Goal: Transaction & Acquisition: Purchase product/service

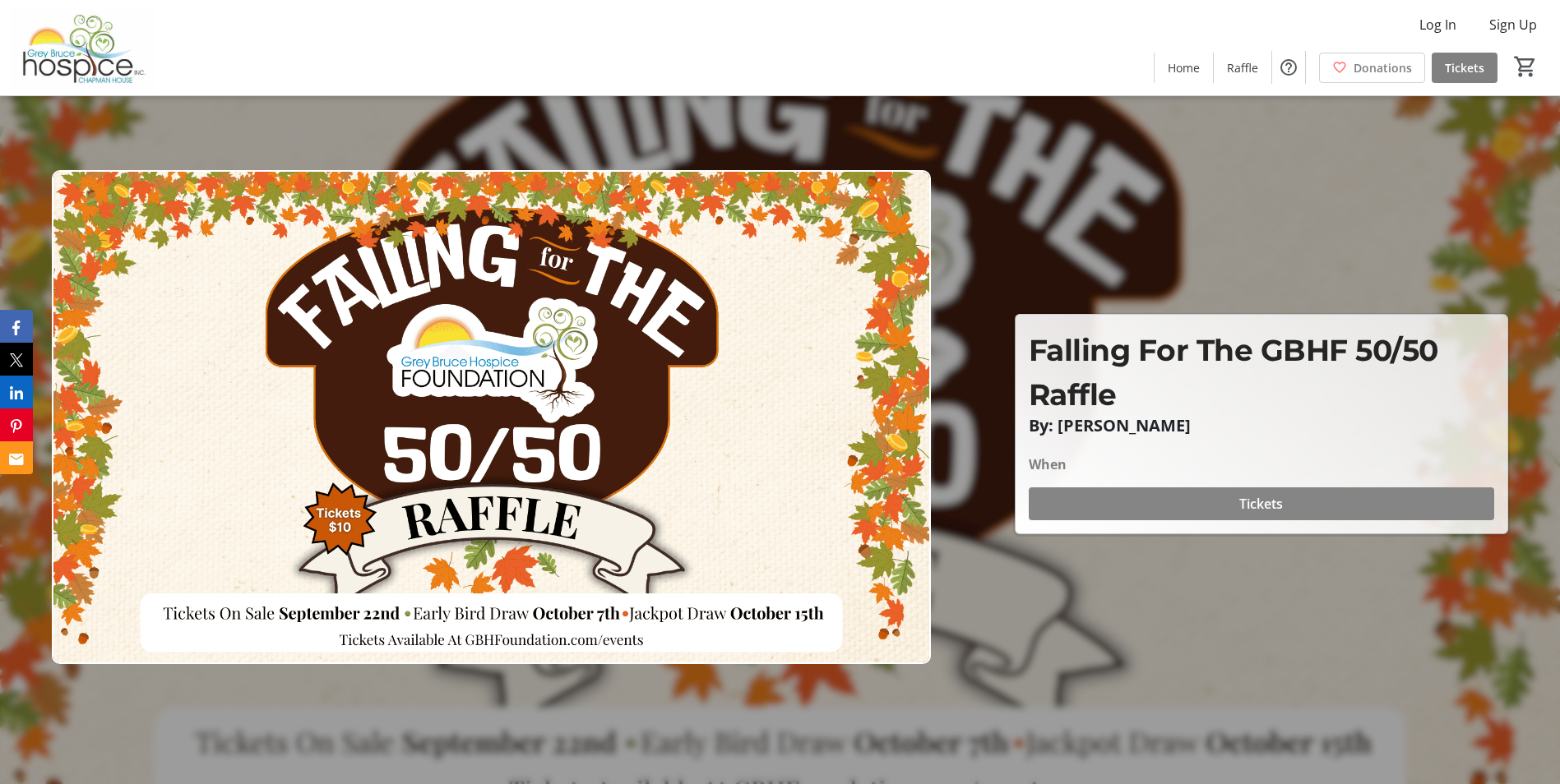
click at [1275, 505] on span "Tickets" at bounding box center [1261, 504] width 44 height 20
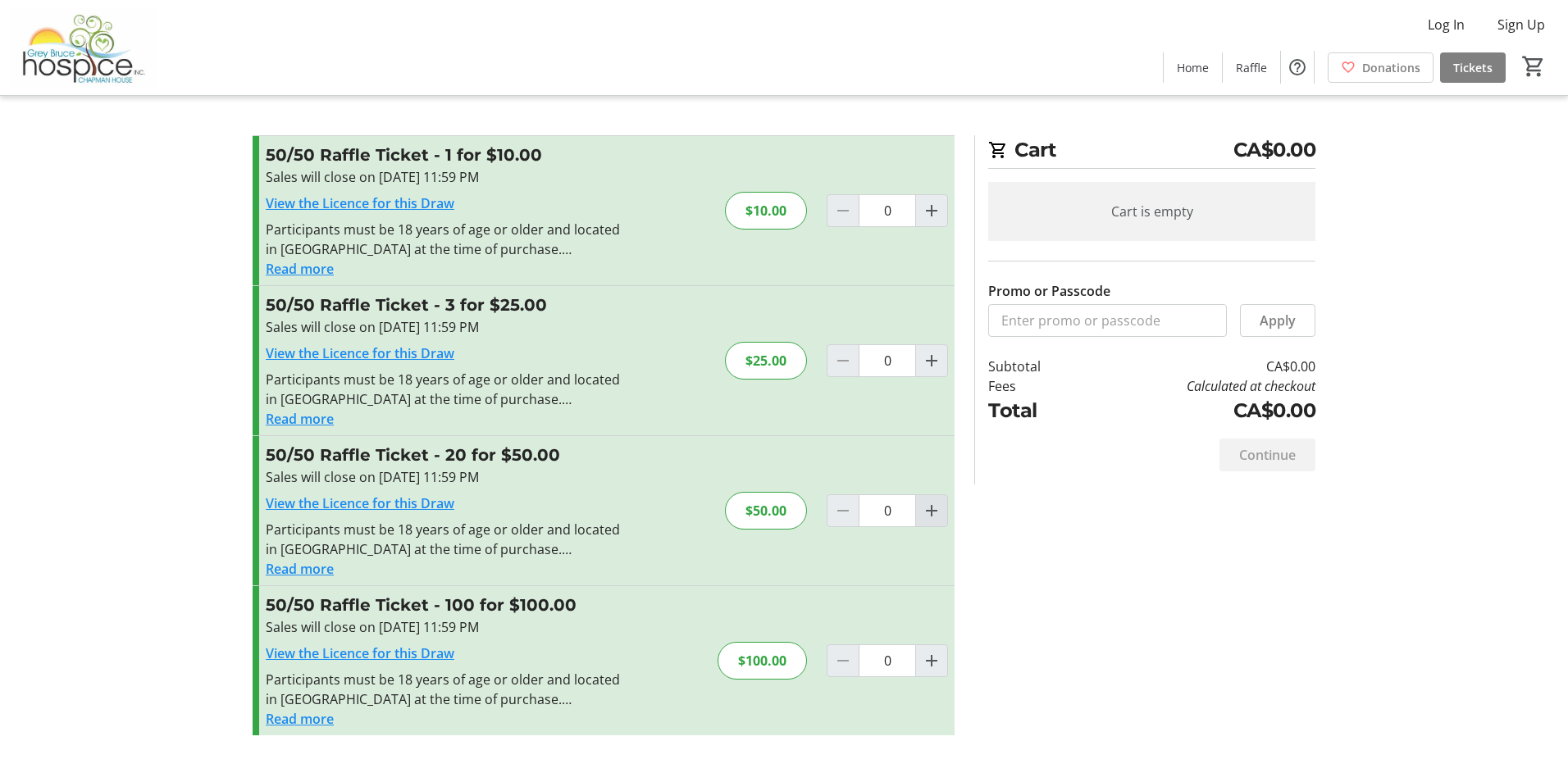
click at [924, 508] on mat-icon "Increment by one" at bounding box center [932, 510] width 20 height 20
type input "1"
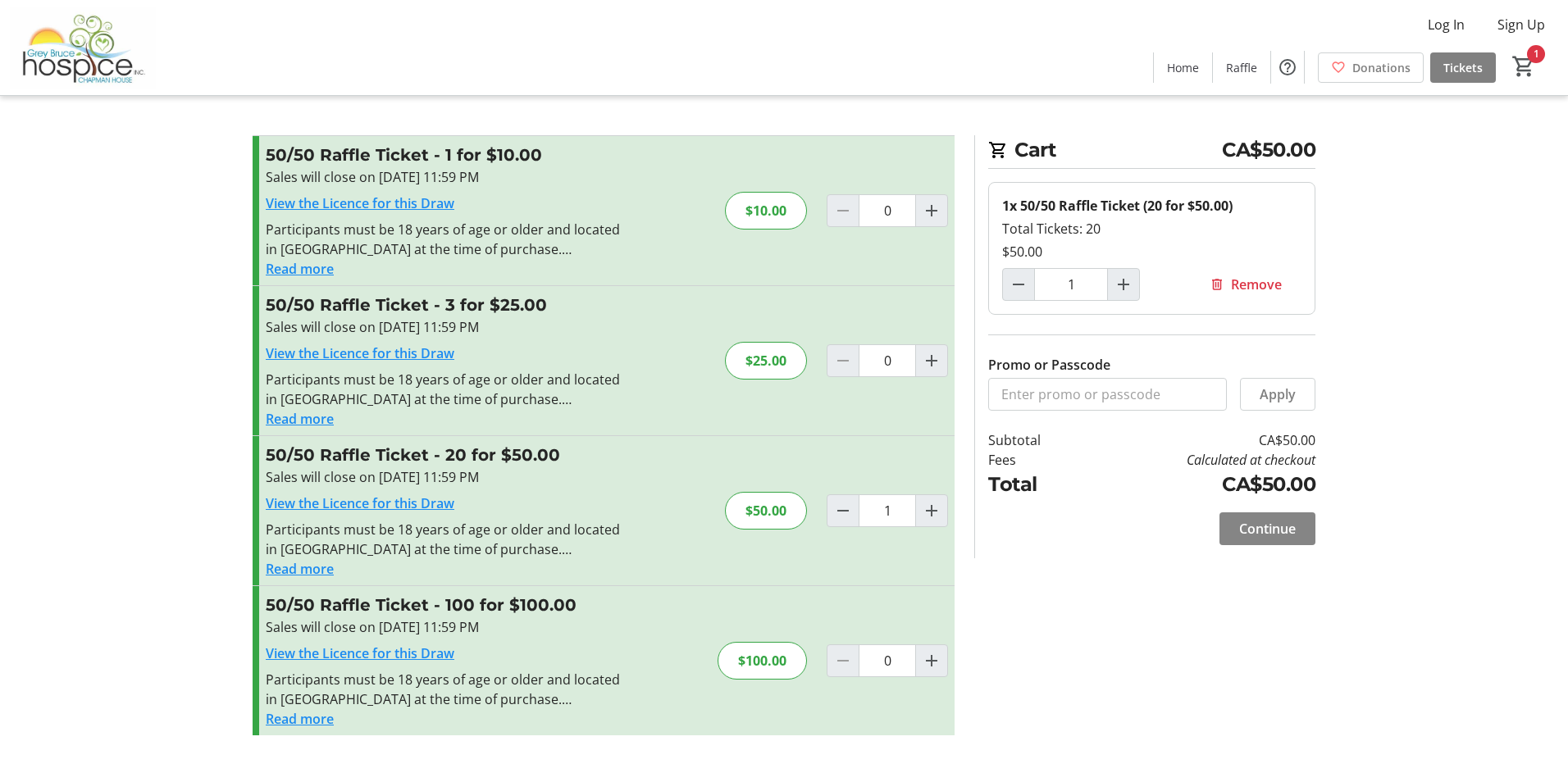
click at [1256, 526] on span "Continue" at bounding box center [1268, 528] width 57 height 20
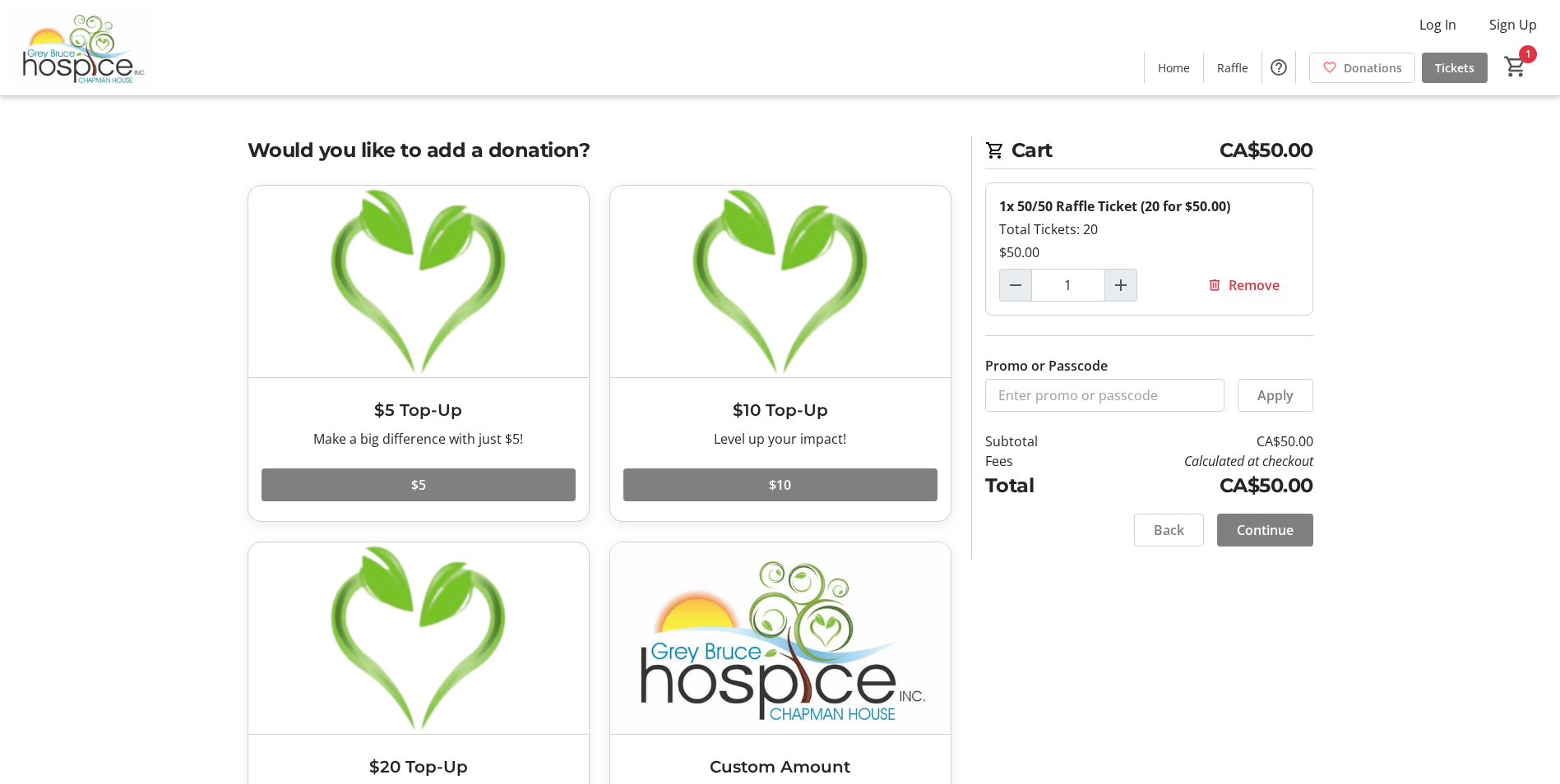
scroll to position [140, 0]
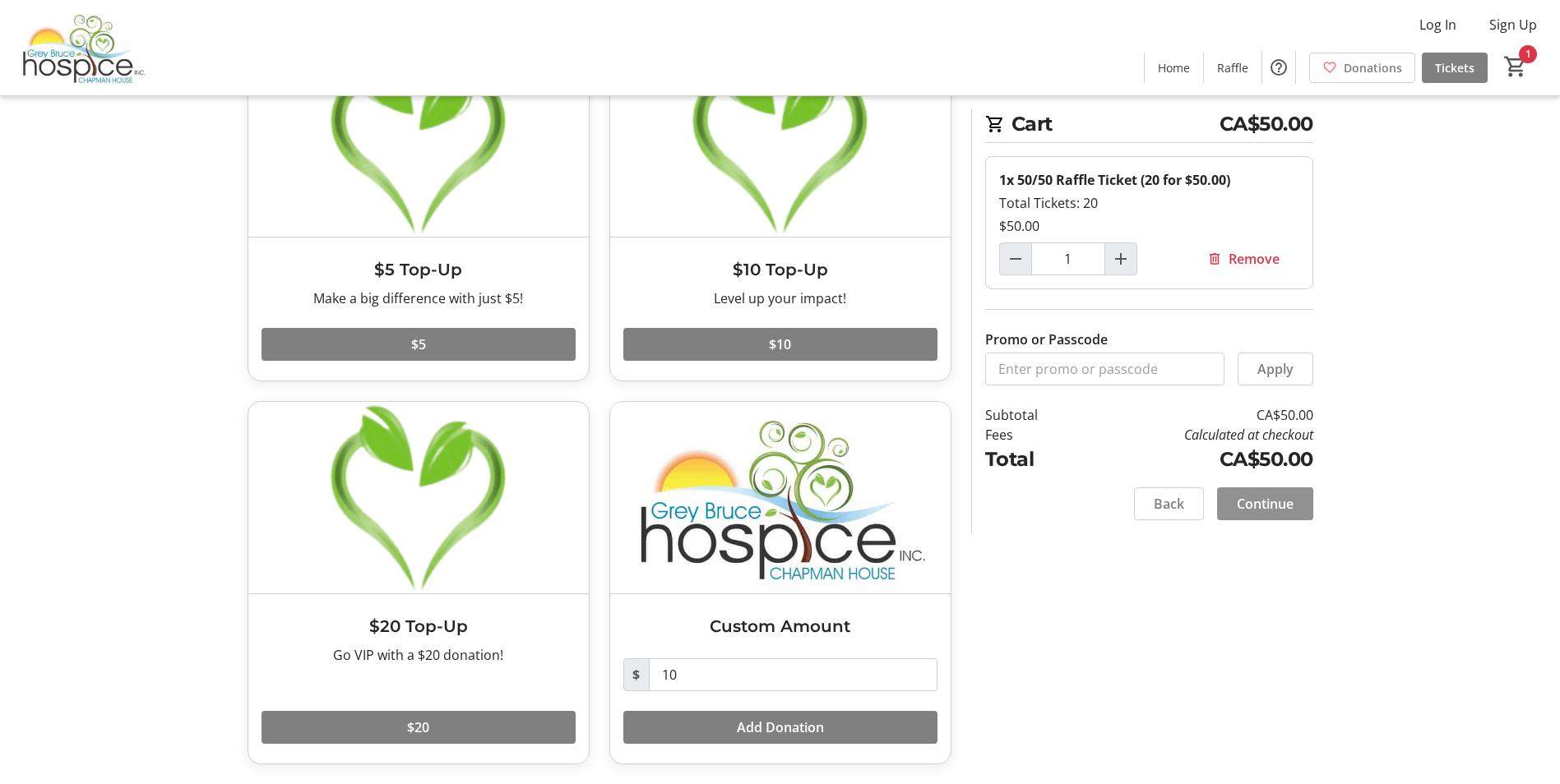
click at [1275, 505] on span "Continue" at bounding box center [1265, 504] width 57 height 20
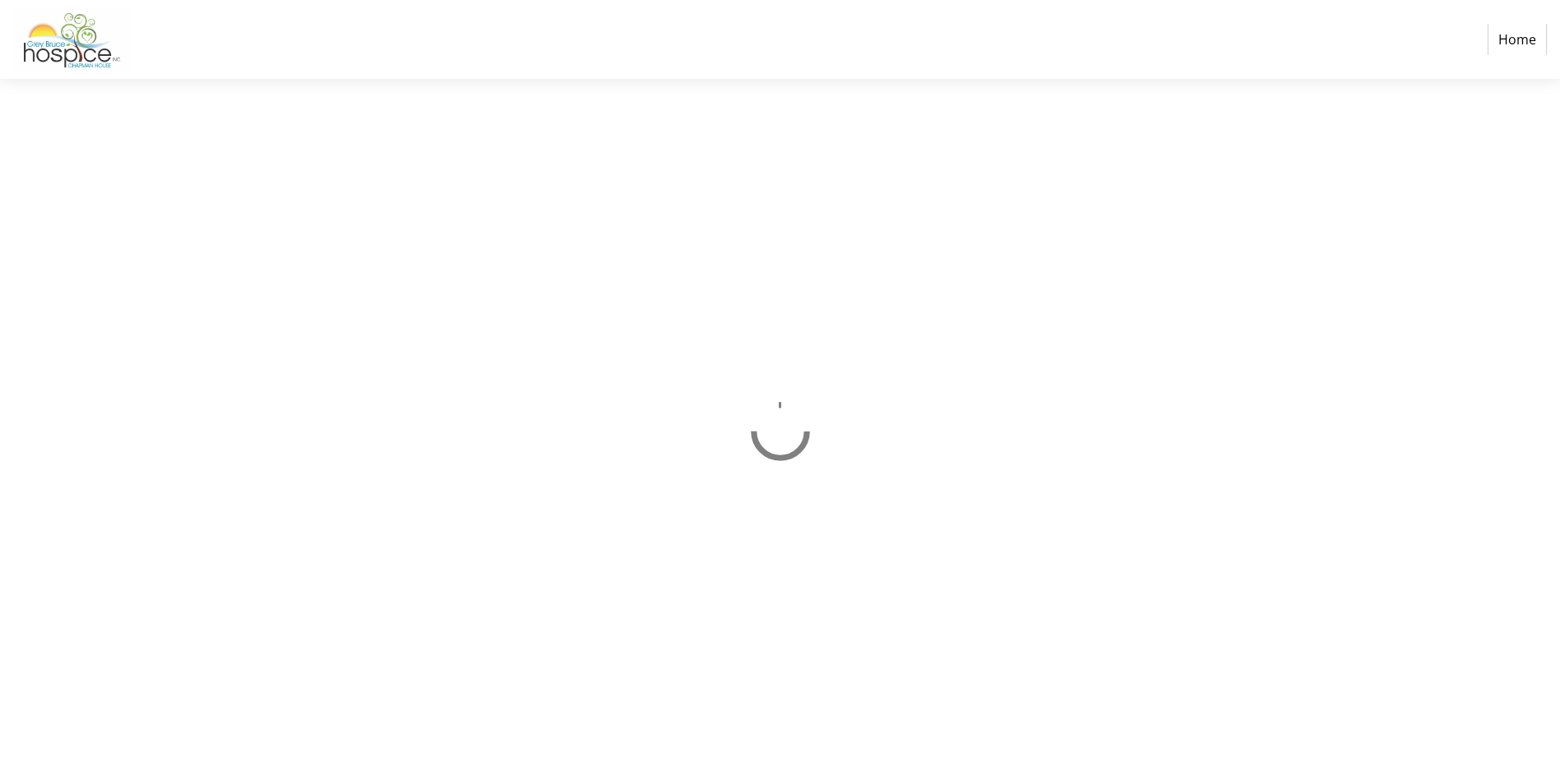
select select "CA"
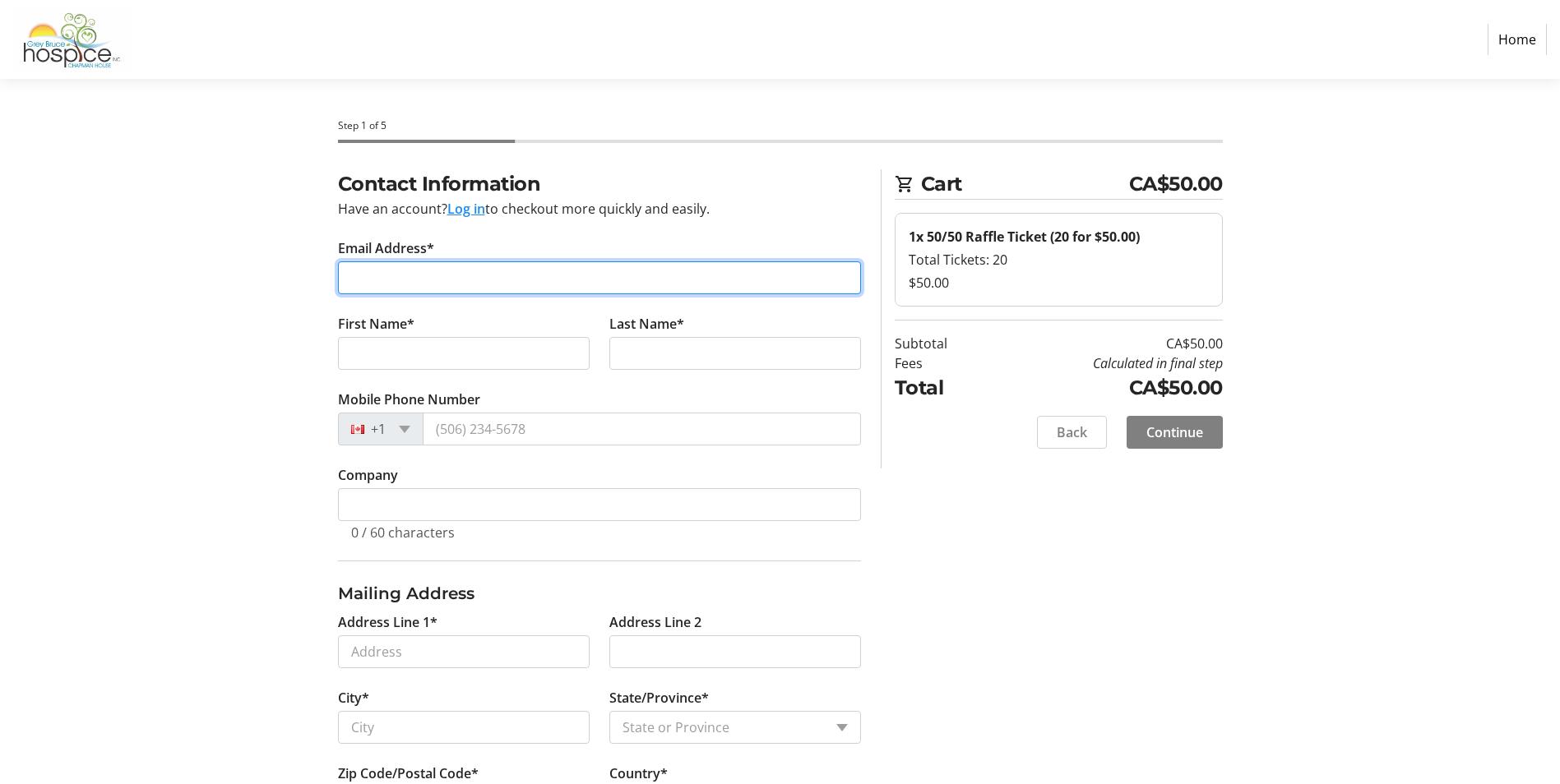
click at [462, 279] on input "Email Address*" at bounding box center [599, 278] width 523 height 33
type input "[EMAIL_ADDRESS][DOMAIN_NAME]"
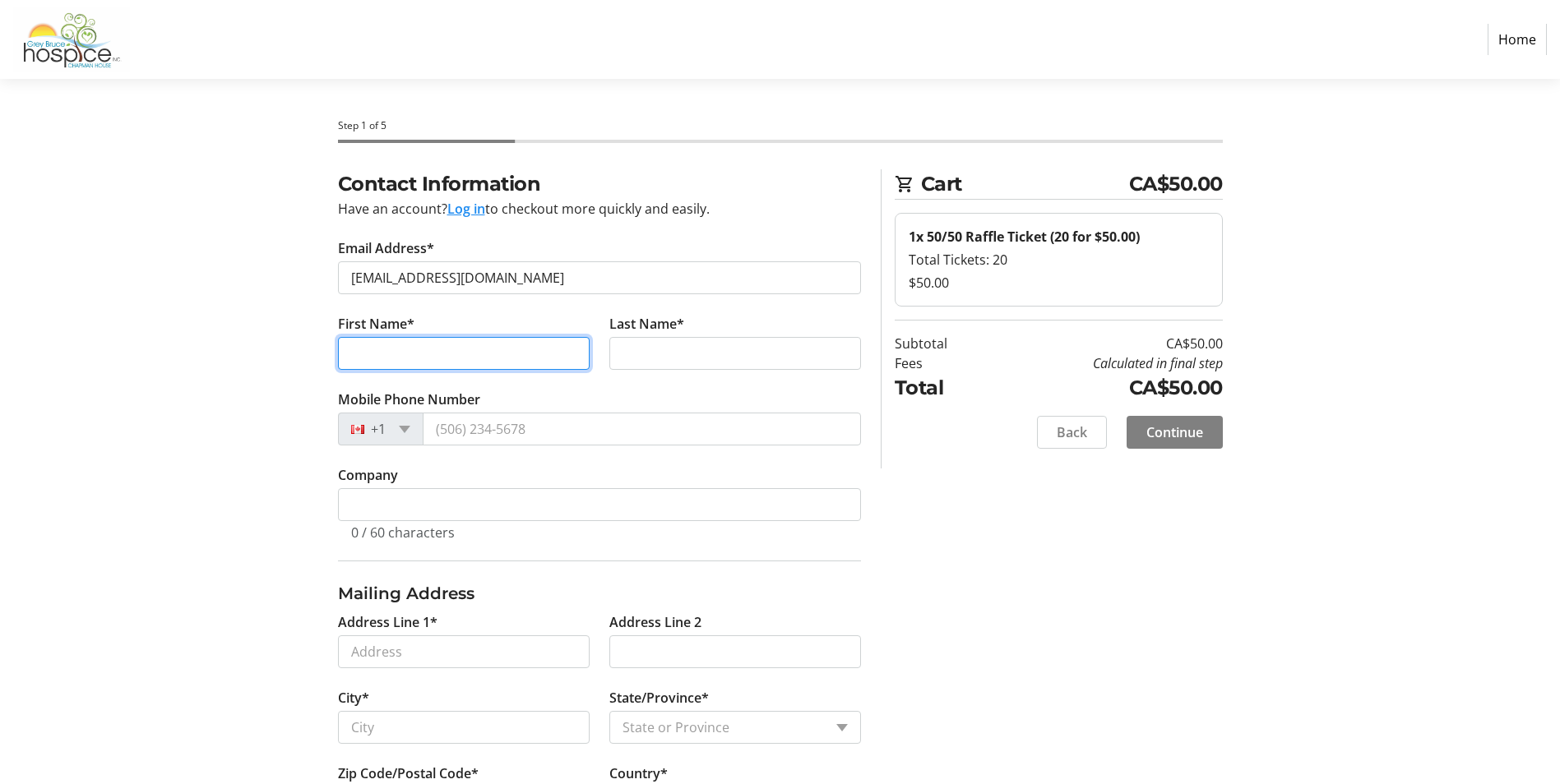
type input "[PERSON_NAME] [PERSON_NAME]"
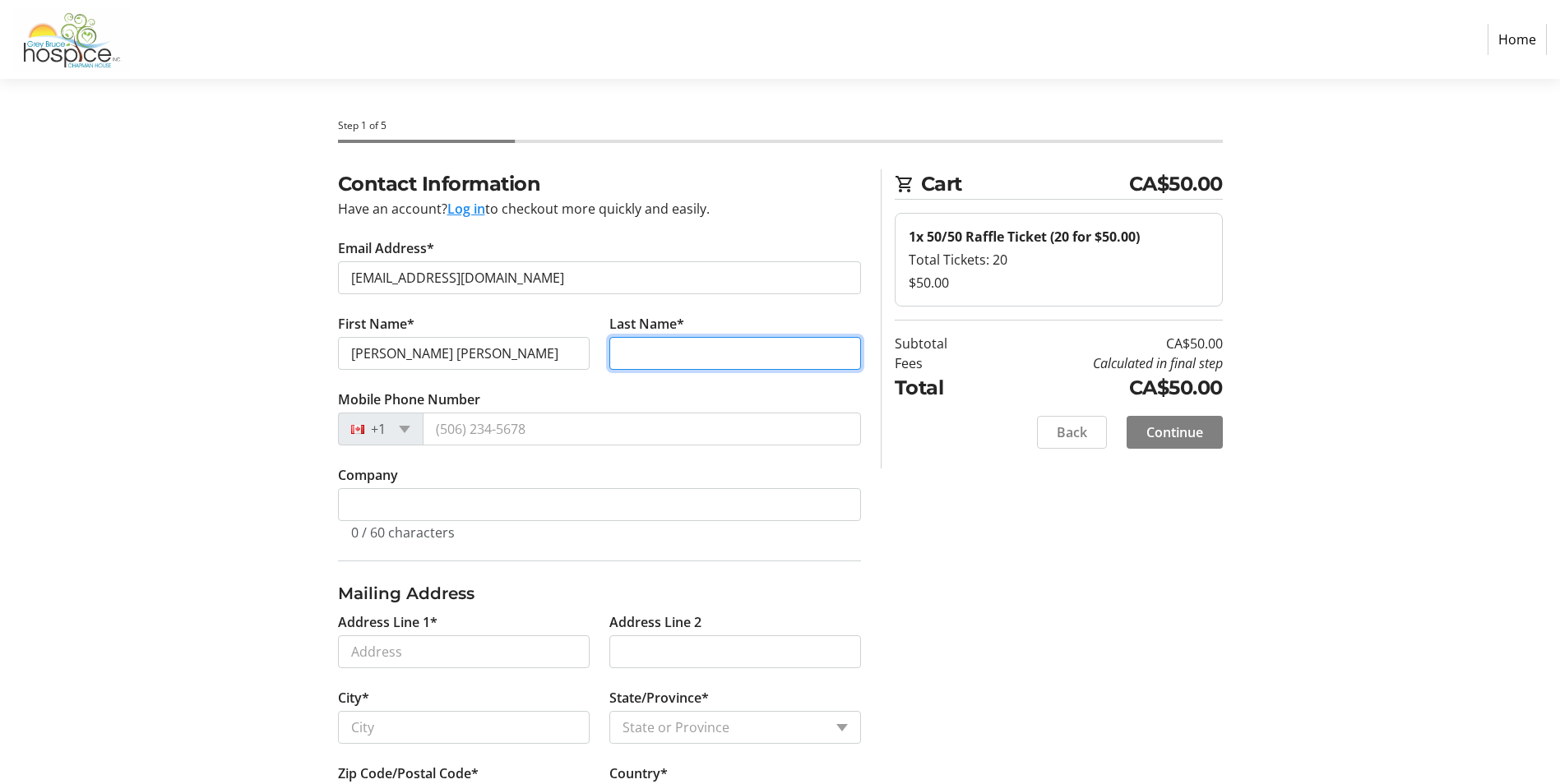
type input "[PERSON_NAME]"
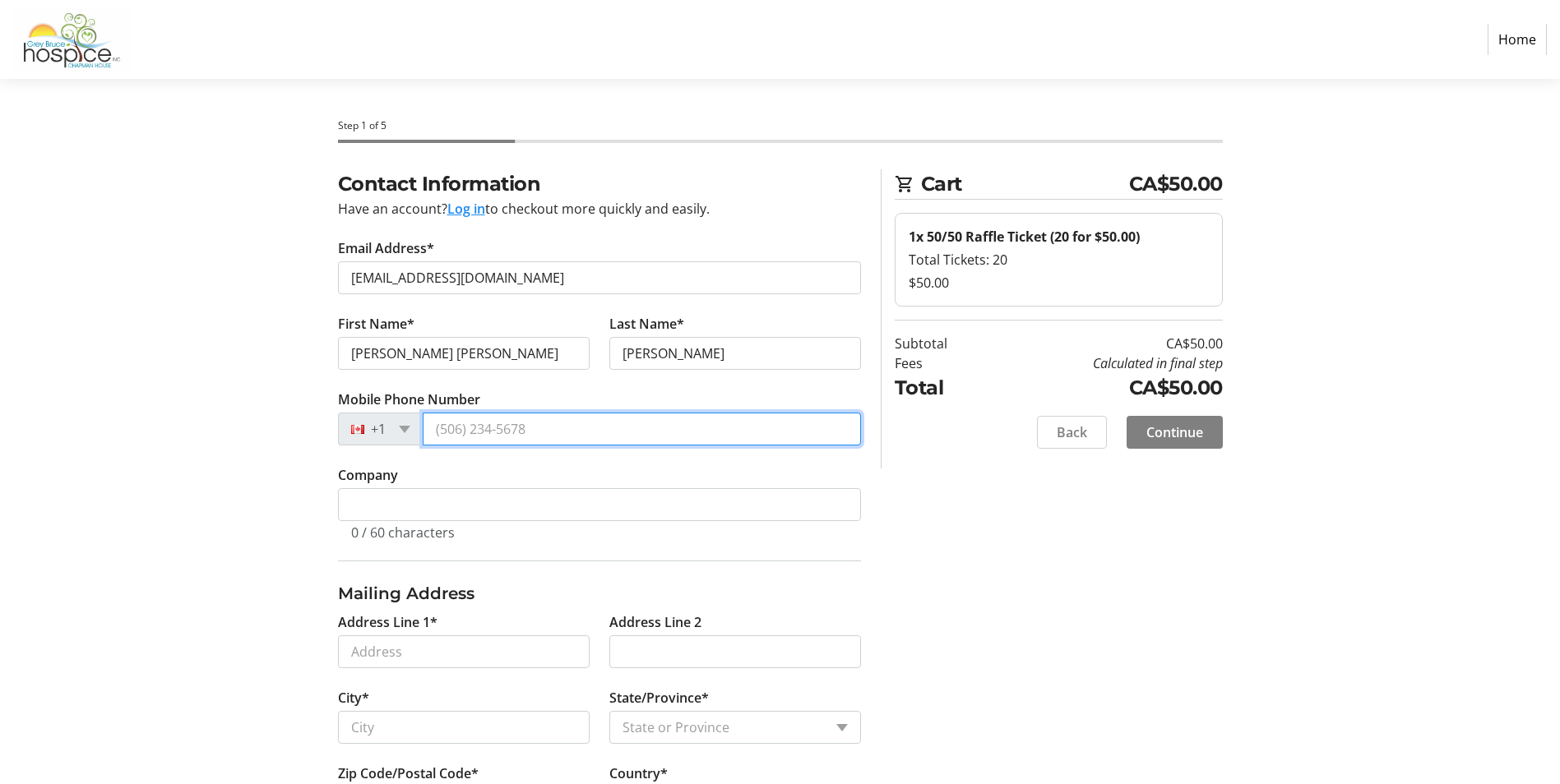
type input "[PHONE_NUMBER]"
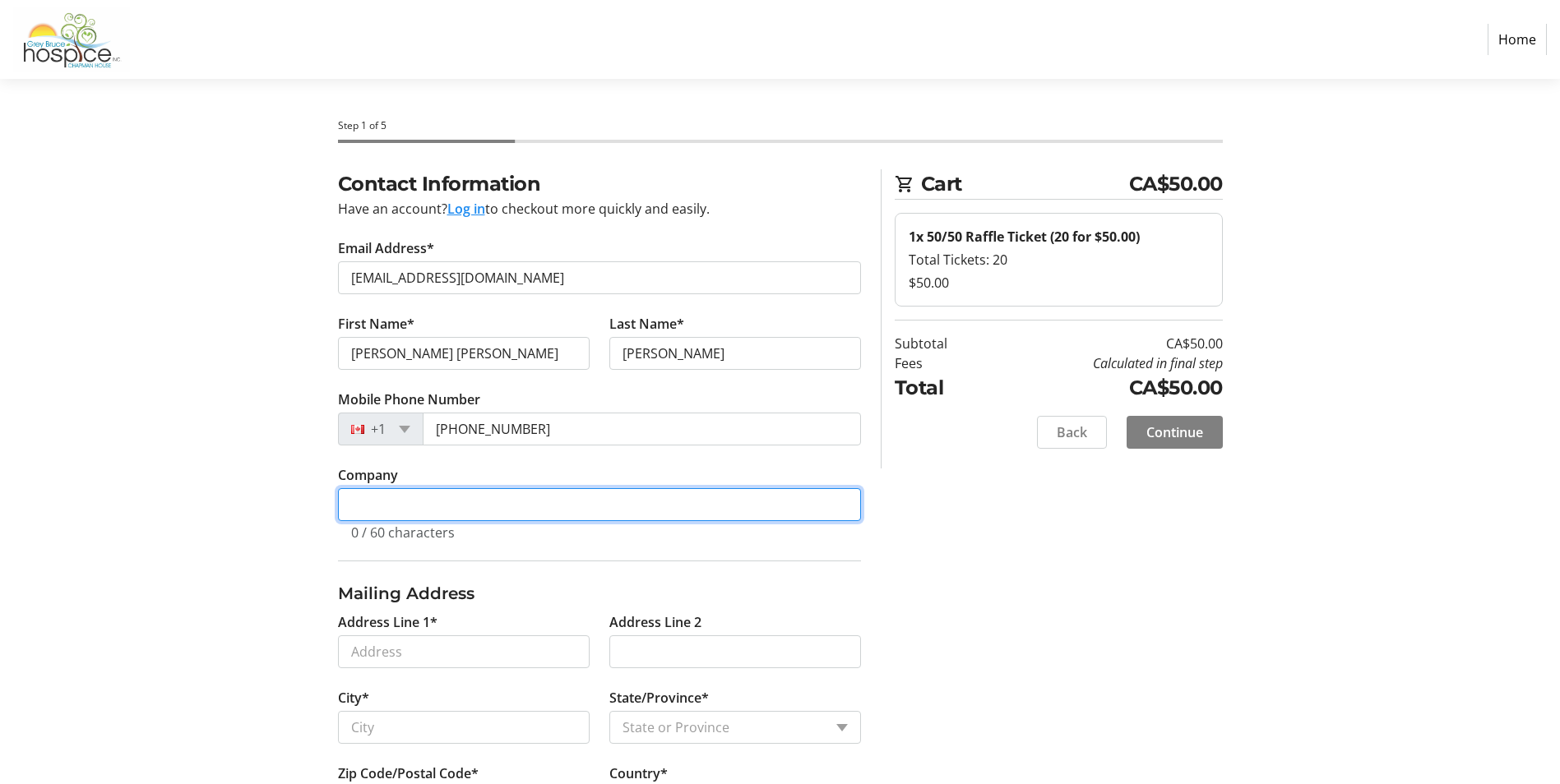
type input "[PERSON_NAME] Pharmasave"
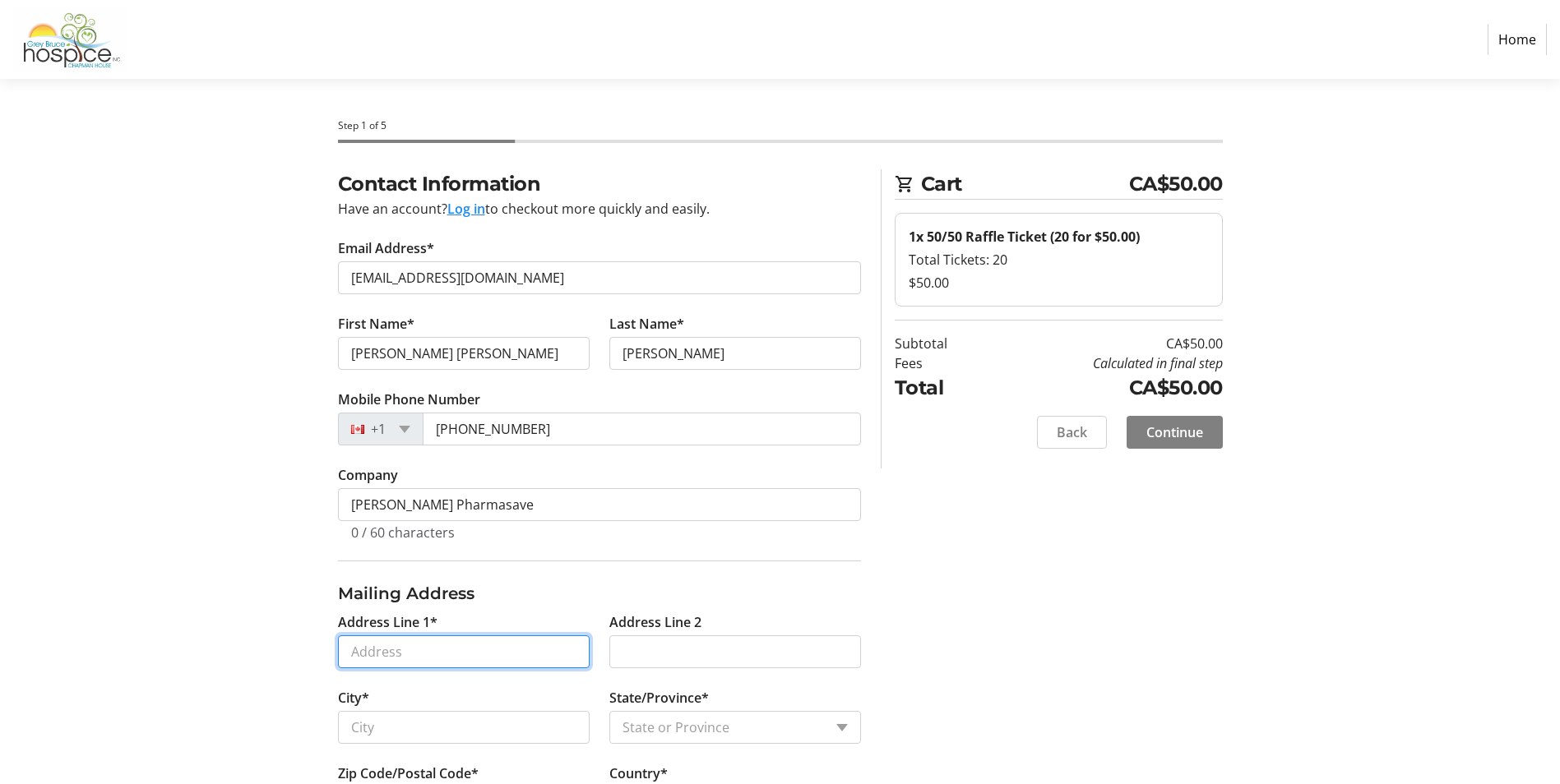
type input "[STREET_ADDRESS]"
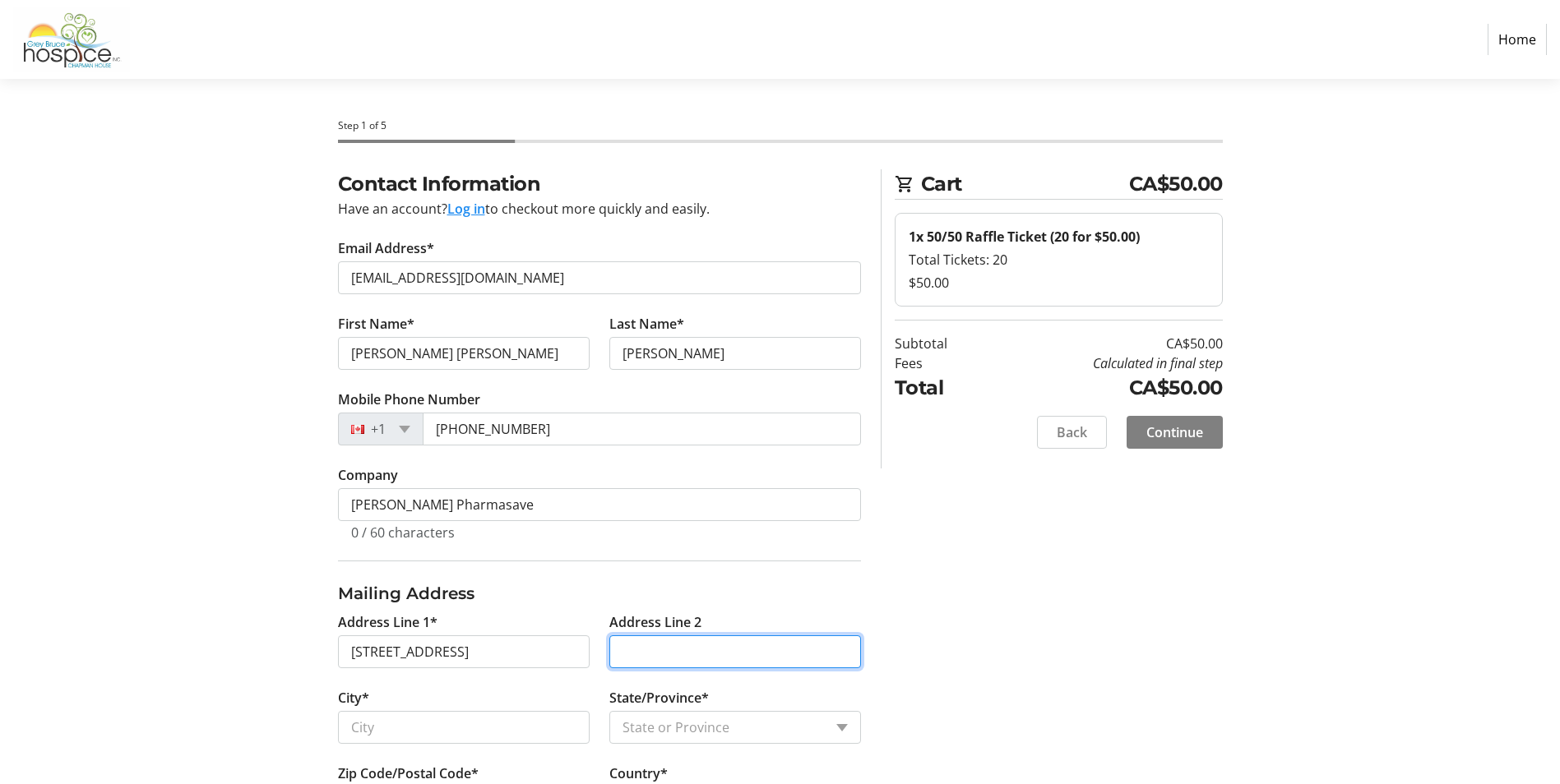
type input "RR3"
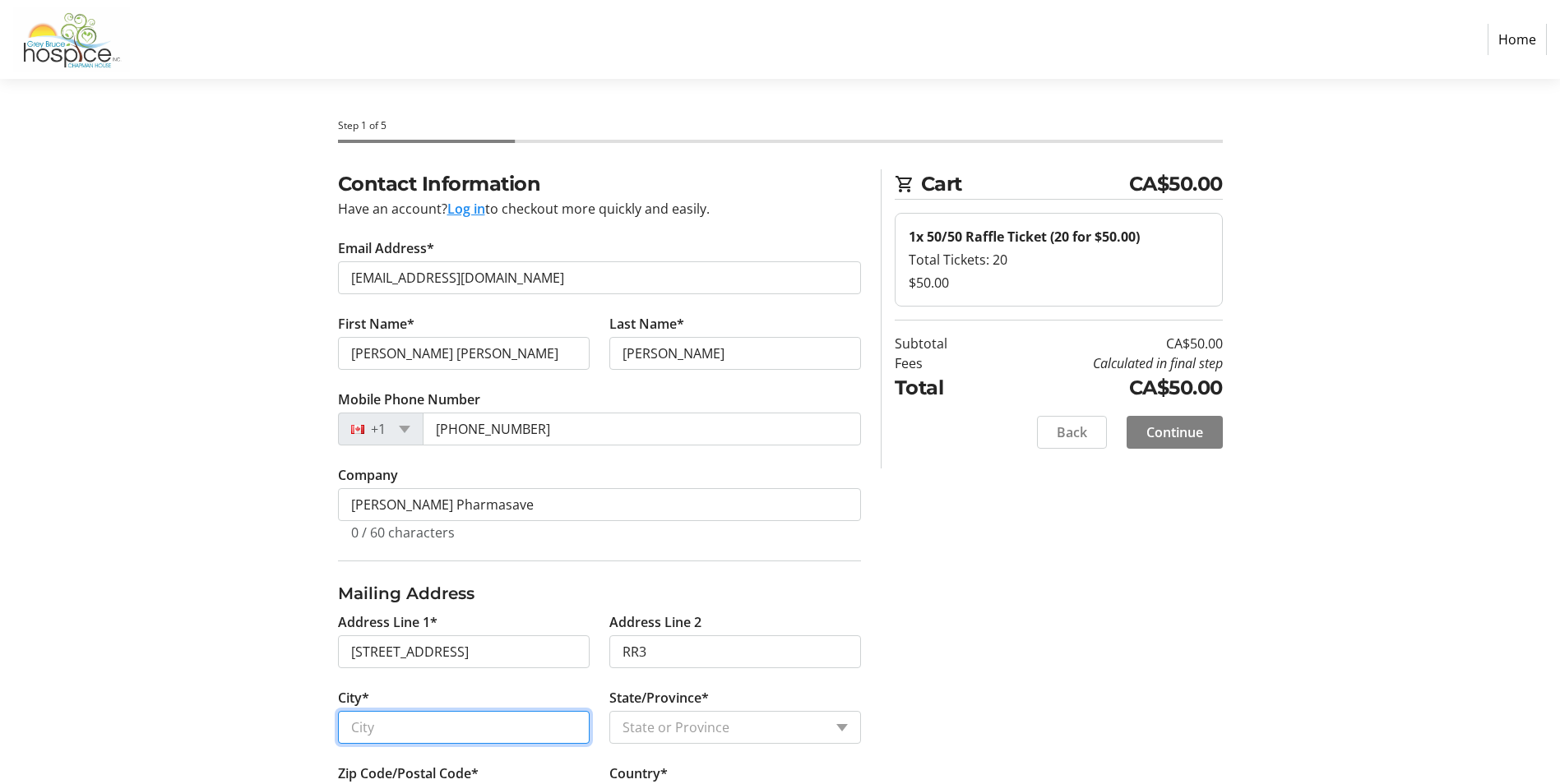
type input "walkerton"
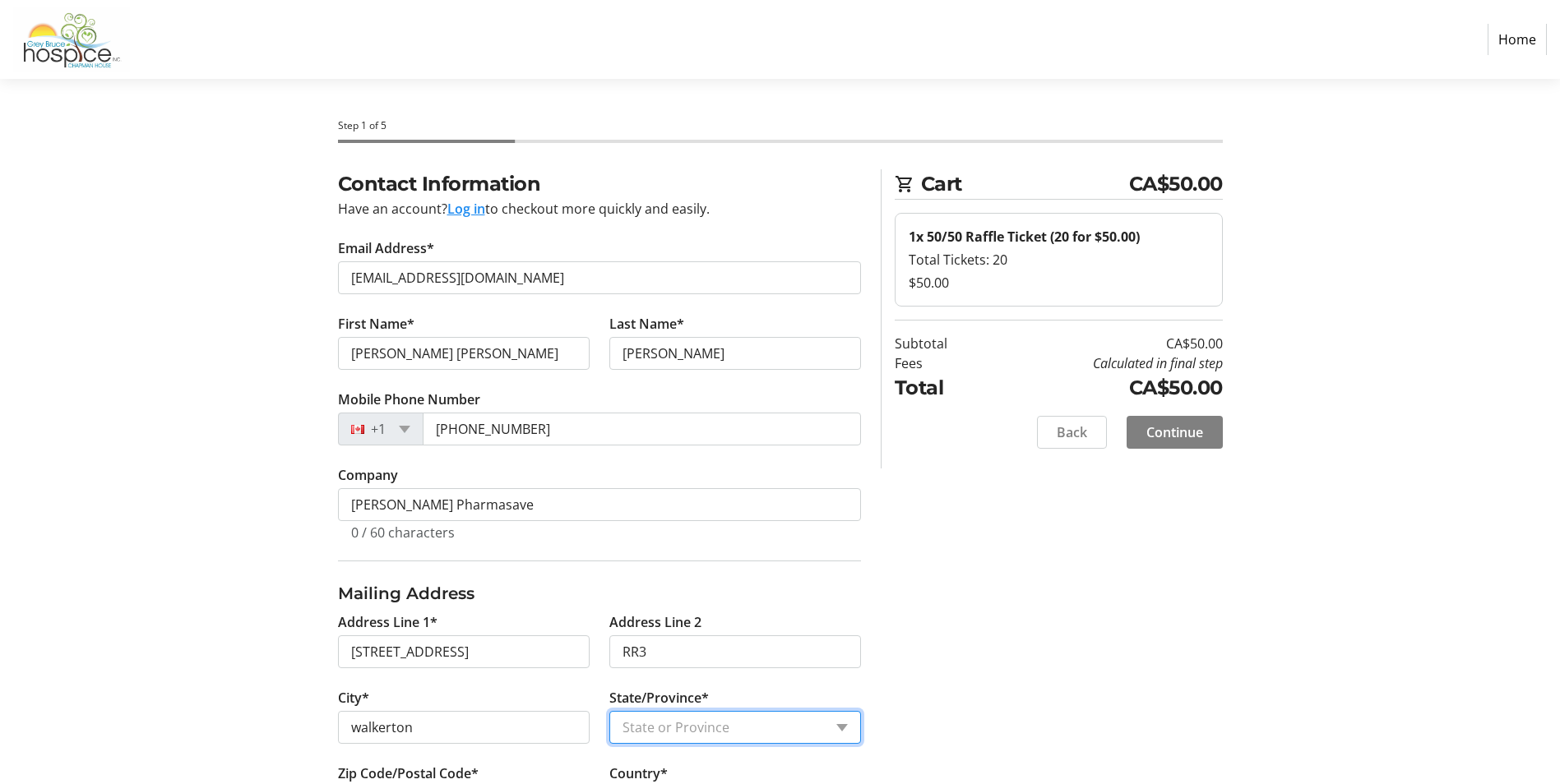
select select "ON"
type input "N0G 2V0"
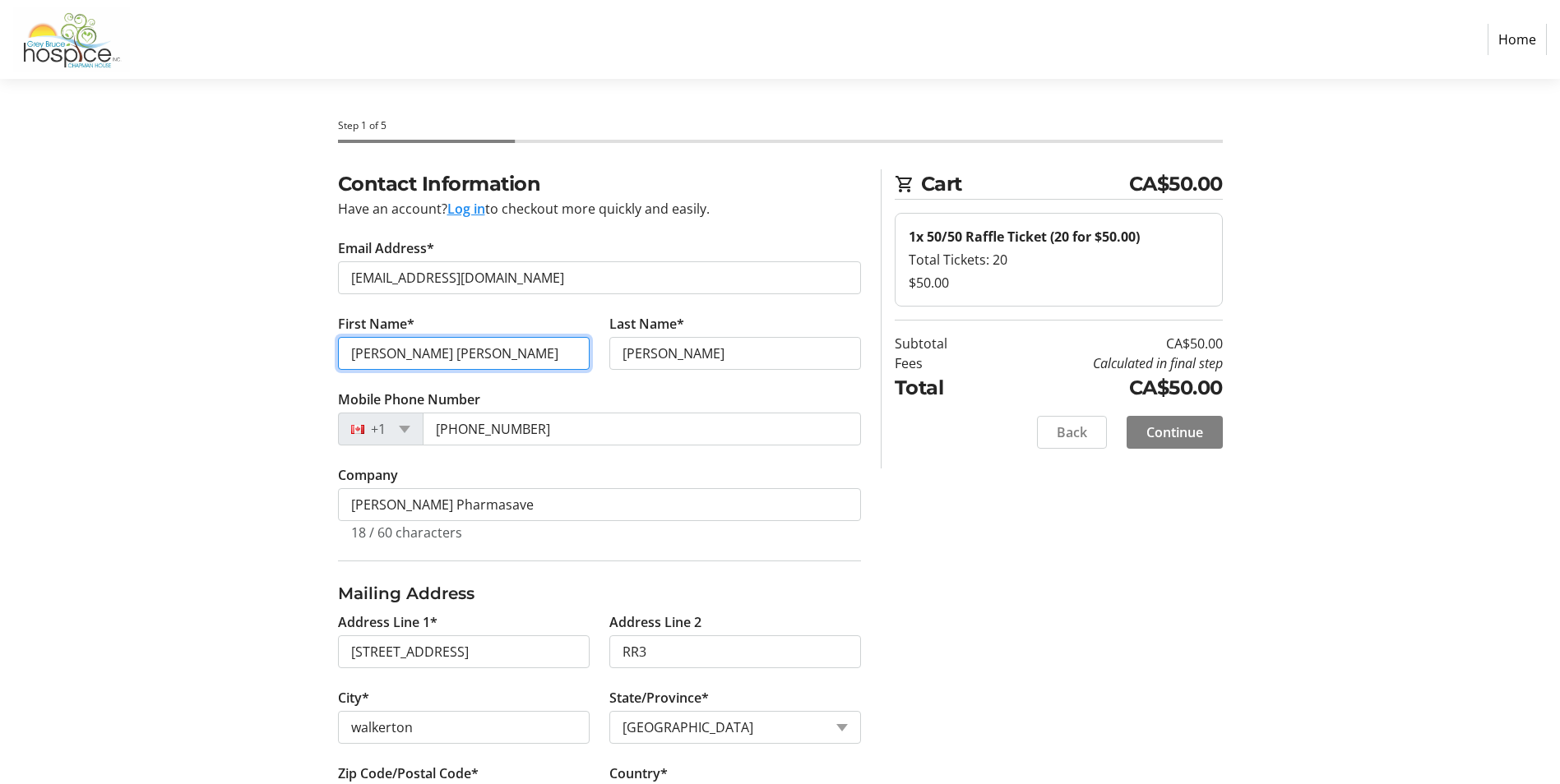
drag, startPoint x: 384, startPoint y: 353, endPoint x: 539, endPoint y: 366, distance: 155.5
click at [539, 366] on input "[PERSON_NAME] [PERSON_NAME]" at bounding box center [464, 353] width 252 height 33
type input "[PERSON_NAME]"
click at [666, 372] on tr-form-field "Last Name* [PERSON_NAME]" at bounding box center [734, 352] width 271 height 76
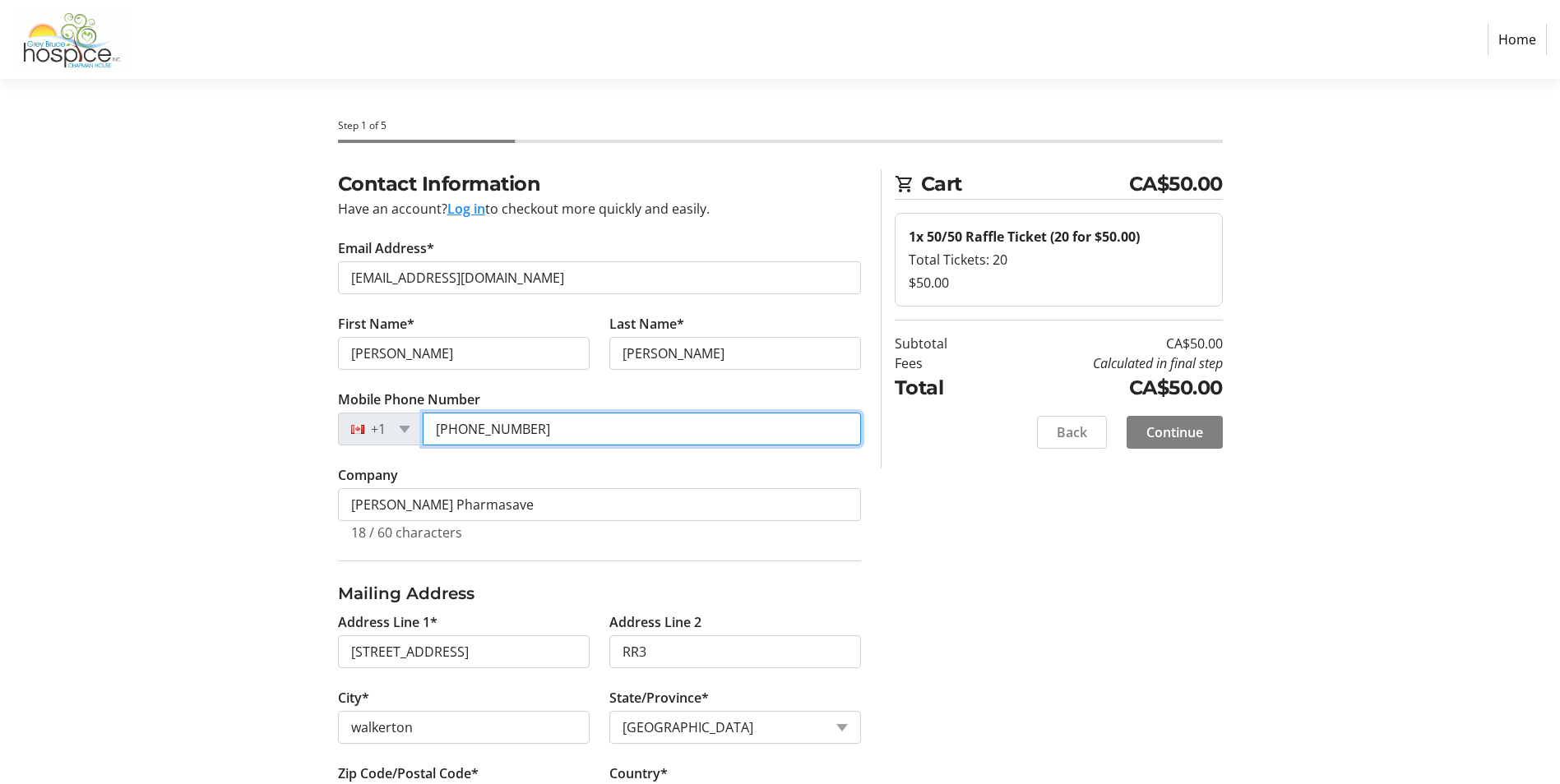
drag, startPoint x: 495, startPoint y: 429, endPoint x: 634, endPoint y: 426, distance: 139.0
click at [630, 429] on input "[PHONE_NUMBER]" at bounding box center [642, 429] width 439 height 33
type input "[PHONE_NUMBER]"
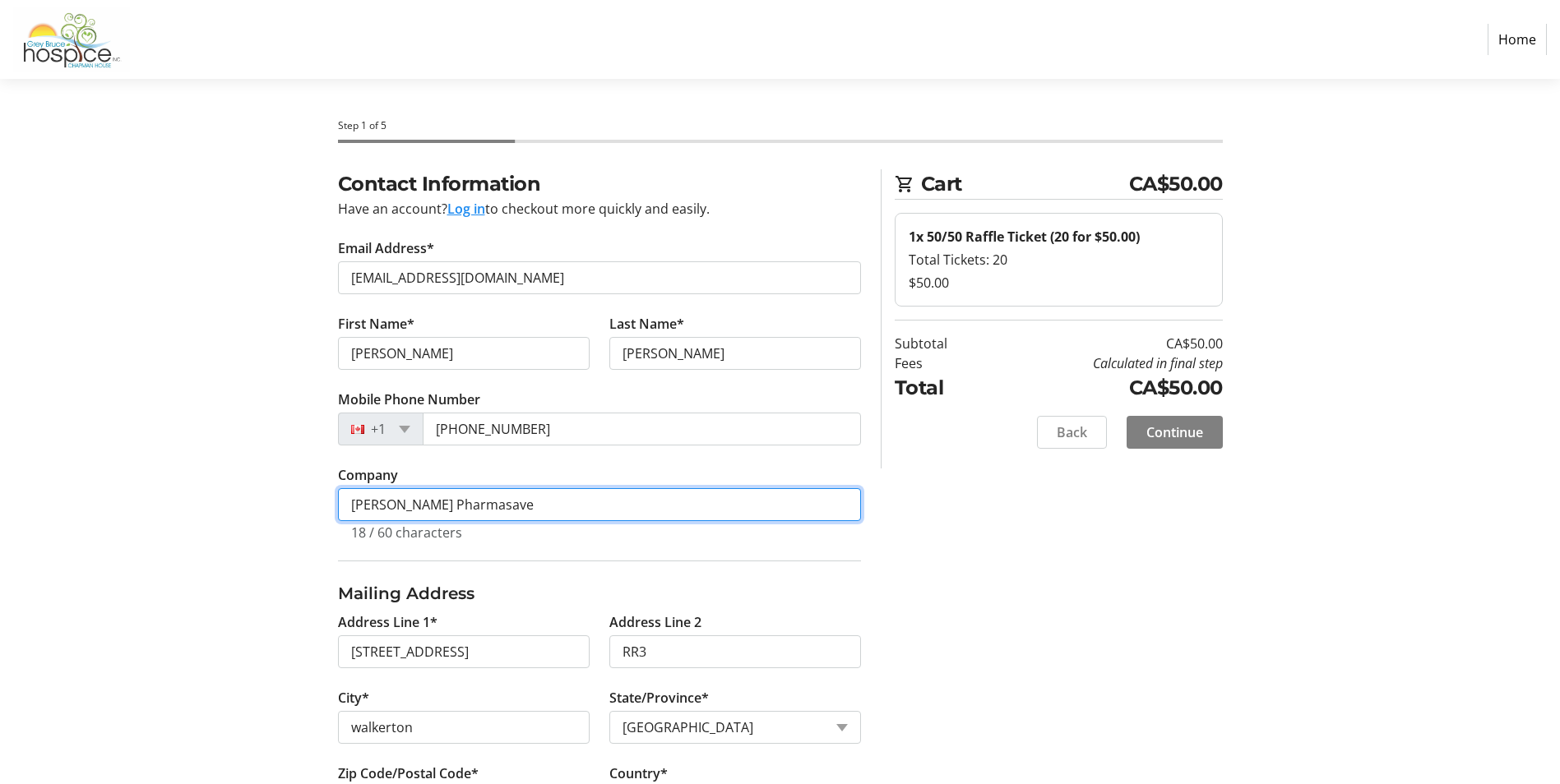
drag, startPoint x: 537, startPoint y: 515, endPoint x: -3, endPoint y: 497, distance: 540.3
click at [0, 497] on html "Home Step 1 of 5 Cart CA$50.00 1x 50/50 Raffle Ticket (20 for $50.00) Total Tic…" at bounding box center [780, 520] width 1560 height 1040
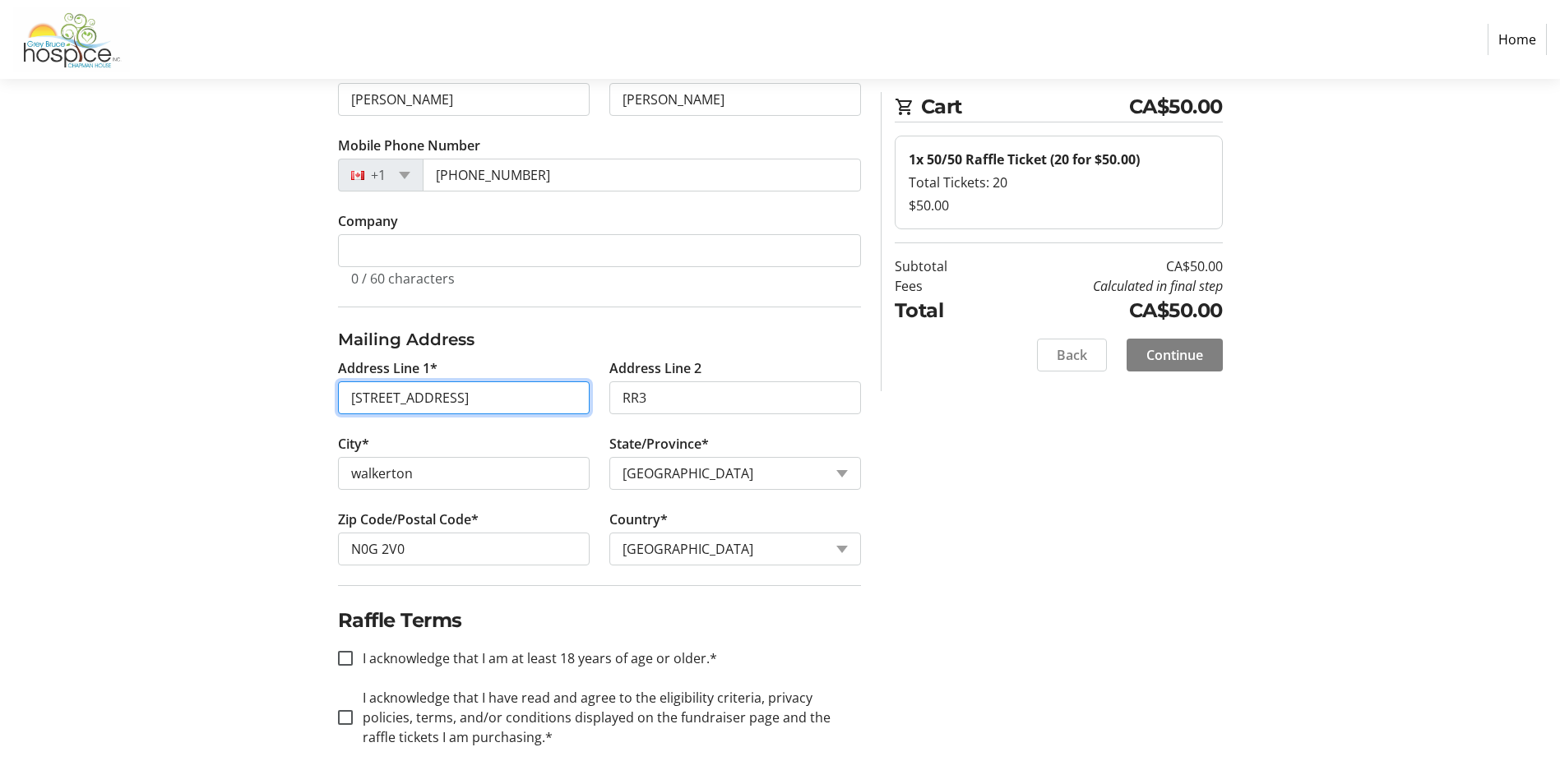
scroll to position [256, 0]
click at [335, 654] on div at bounding box center [346, 656] width 40 height 40
checkbox input "true"
click at [339, 709] on input "I acknowledge that I have read and agree to the eligibility criteria, privacy p…" at bounding box center [345, 714] width 15 height 15
checkbox input "true"
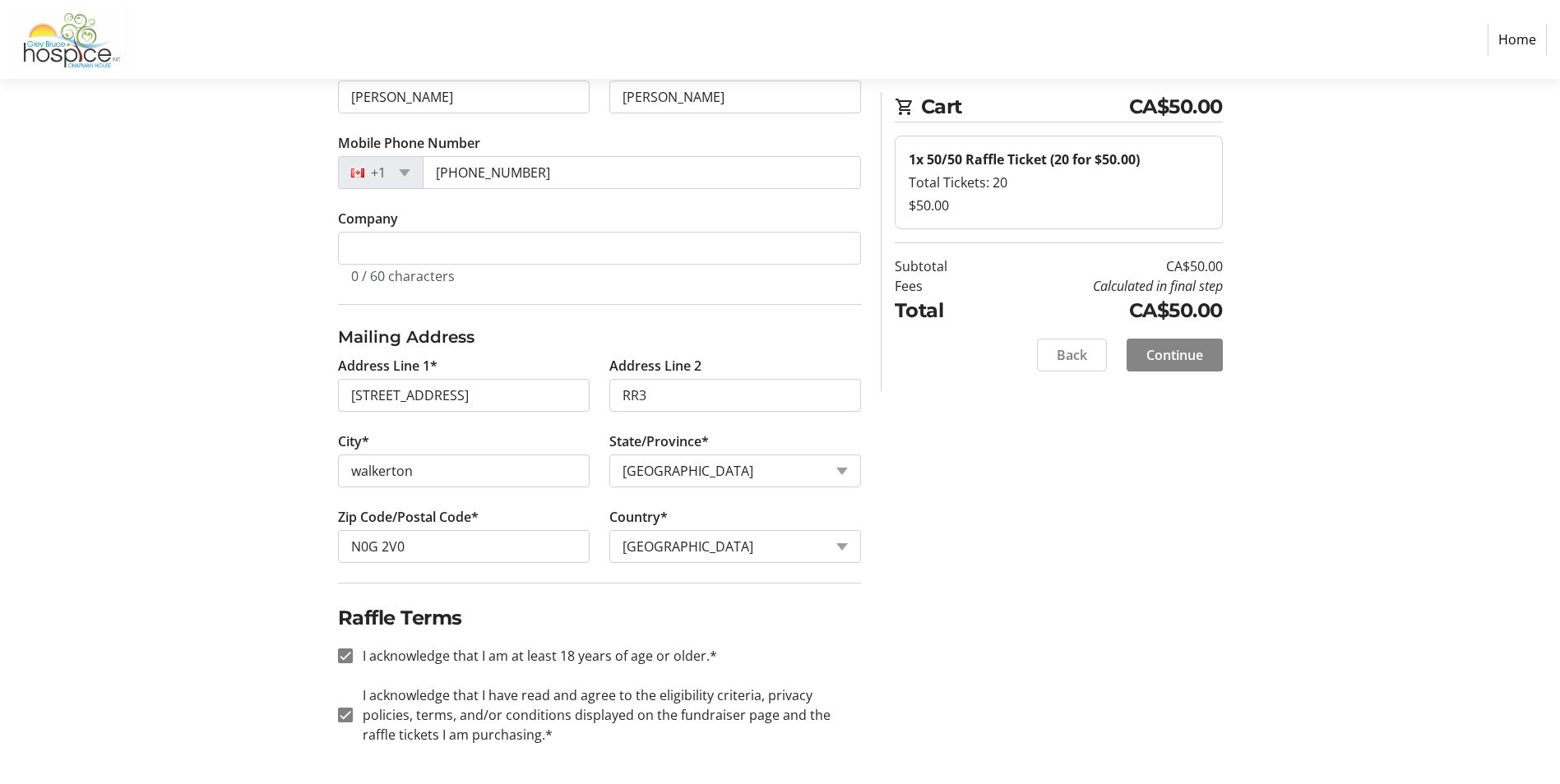
click at [1187, 352] on span "Continue" at bounding box center [1175, 355] width 57 height 20
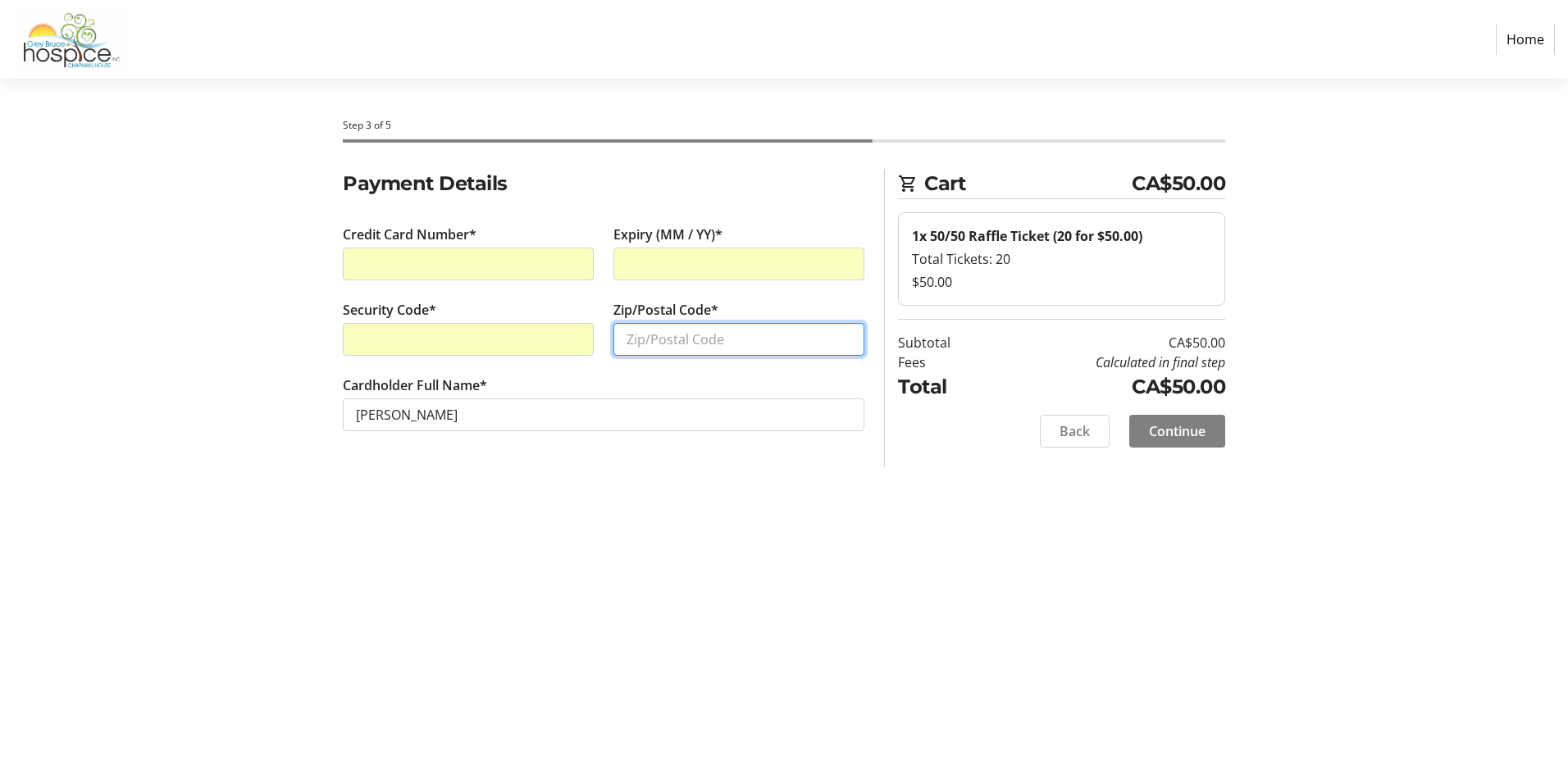
click at [698, 334] on input "Zip/Postal Code*" at bounding box center [739, 340] width 251 height 33
type input "N0G 2V0"
click at [1192, 431] on span "Continue" at bounding box center [1177, 430] width 57 height 20
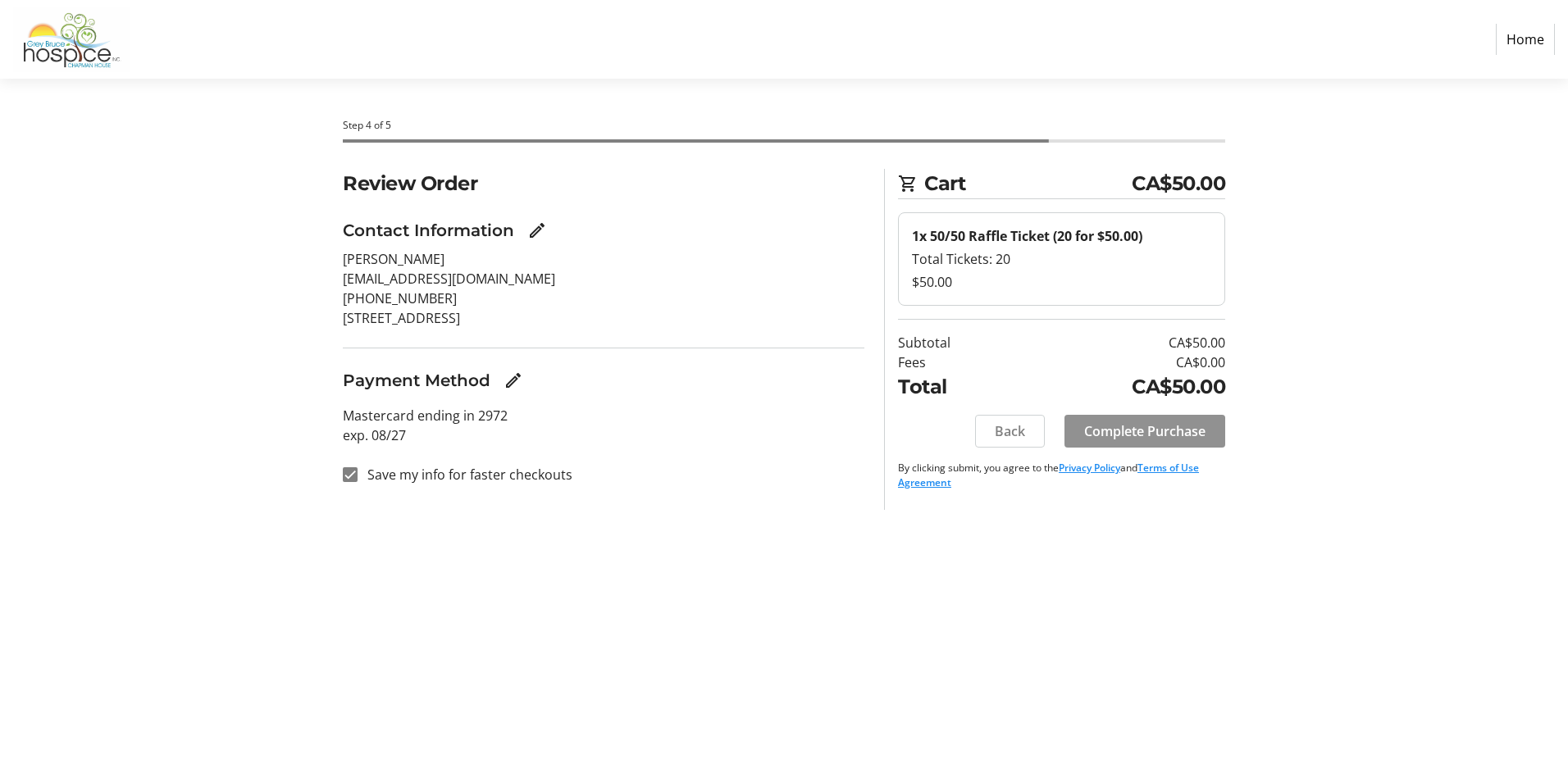
click at [1149, 433] on span "Complete Purchase" at bounding box center [1144, 430] width 121 height 20
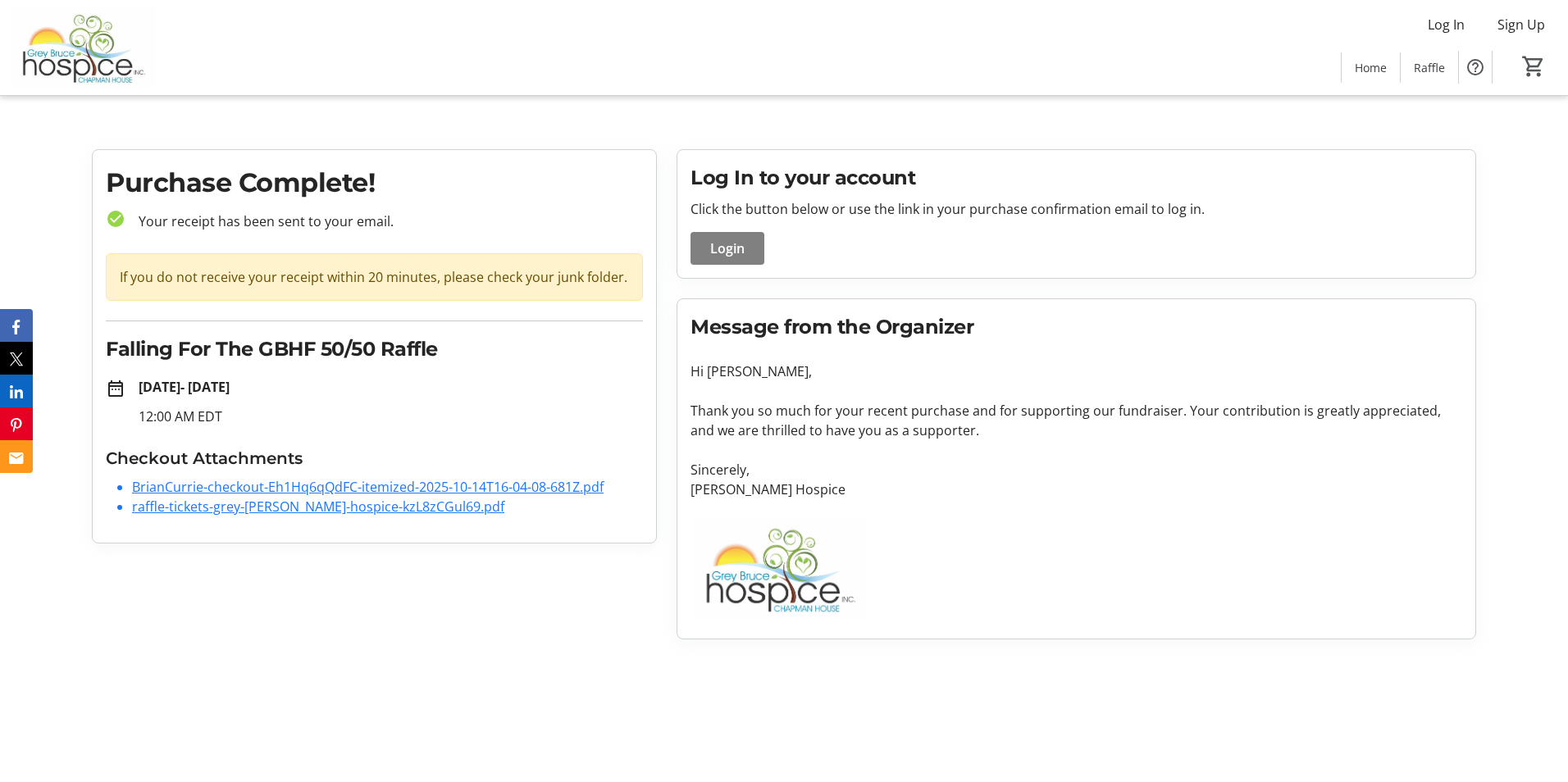
click at [264, 508] on link "raffle-tickets-grey-[PERSON_NAME]-hospice-kzL8zCGul69.pdf" at bounding box center [318, 506] width 372 height 18
